Goal: Find specific page/section: Find specific page/section

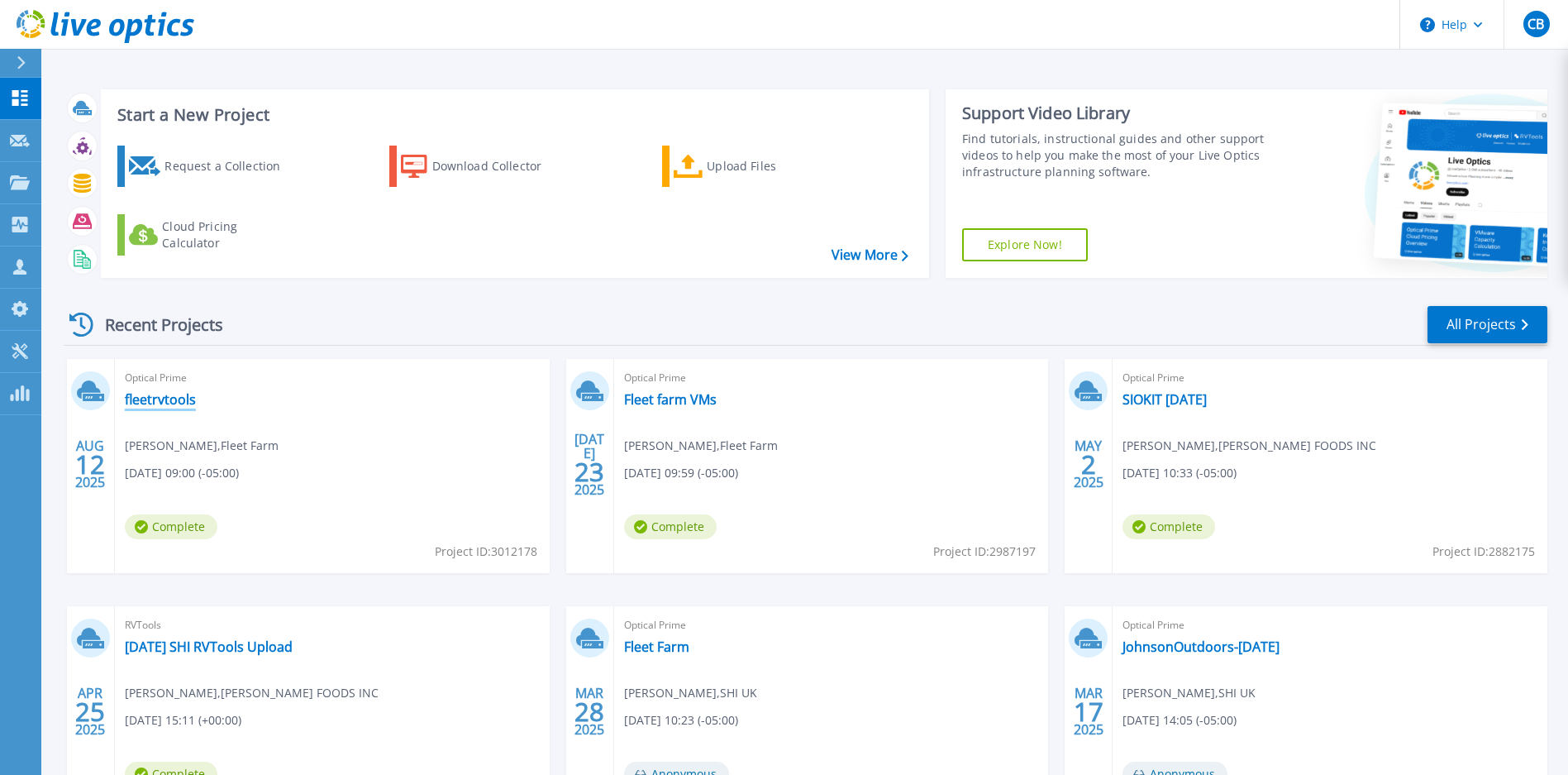
click at [164, 399] on link "fleetrvtools" at bounding box center [160, 399] width 71 height 16
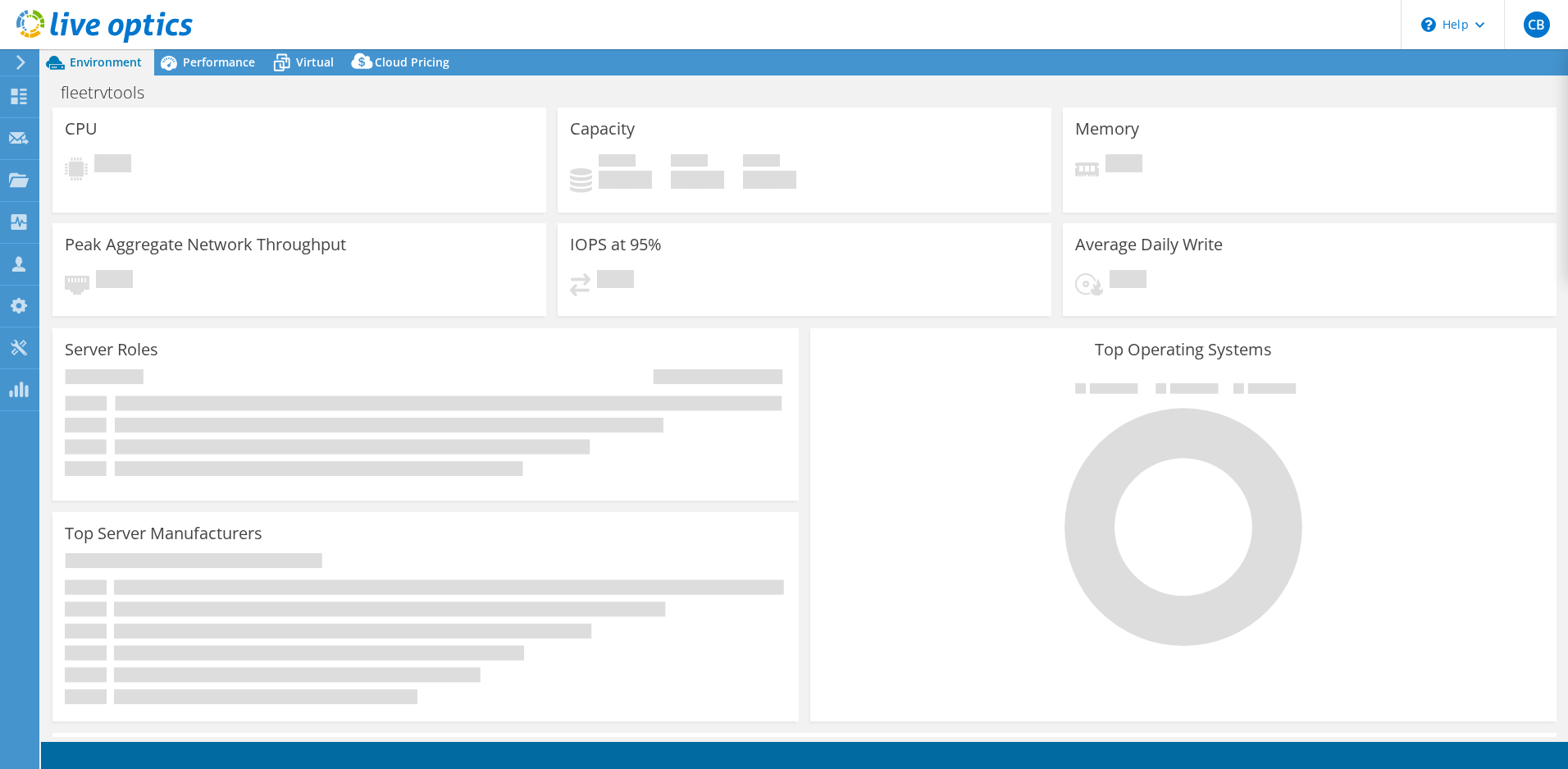
select select "USD"
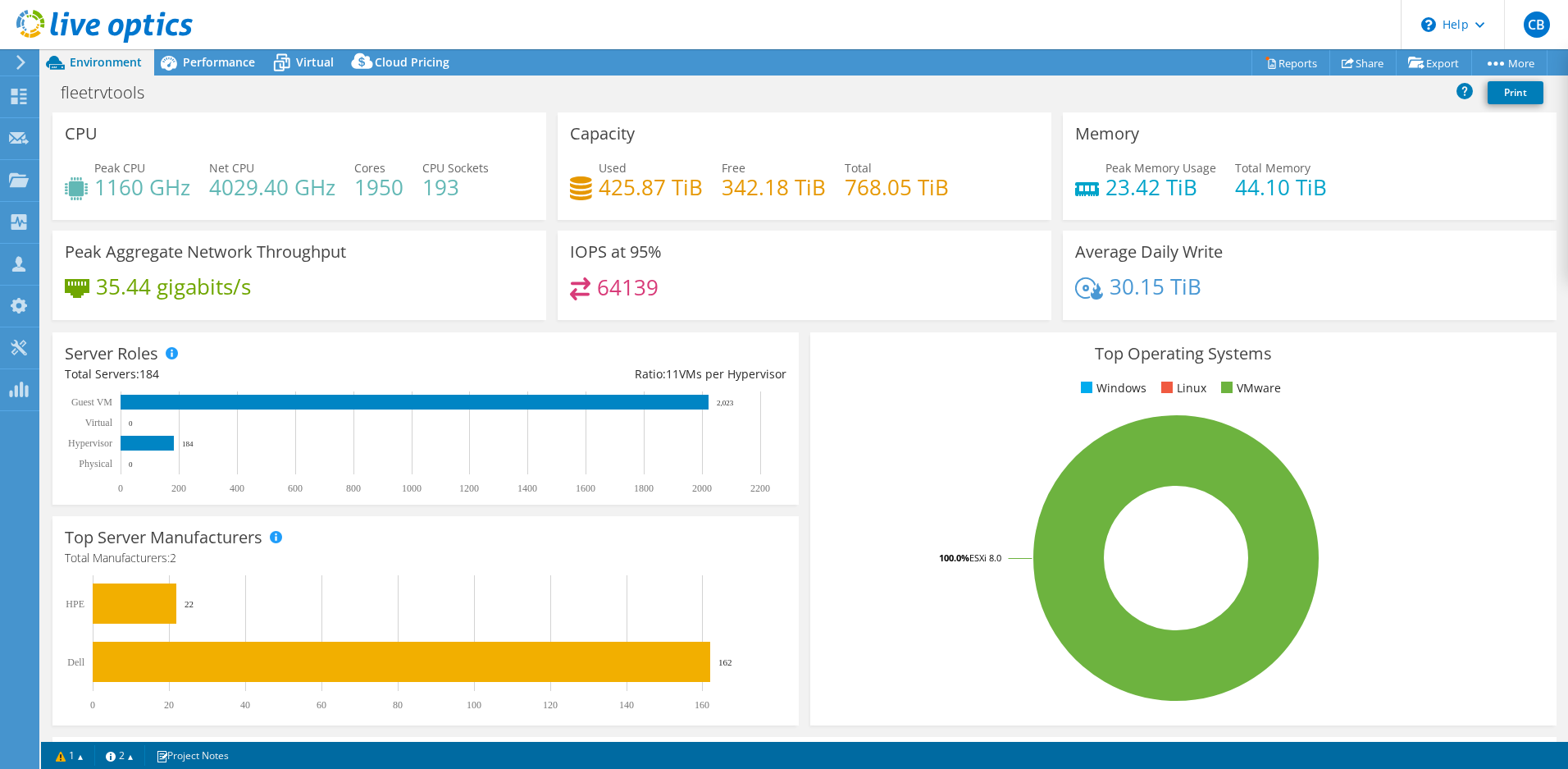
scroll to position [3, 0]
